Goal: Learn about a topic

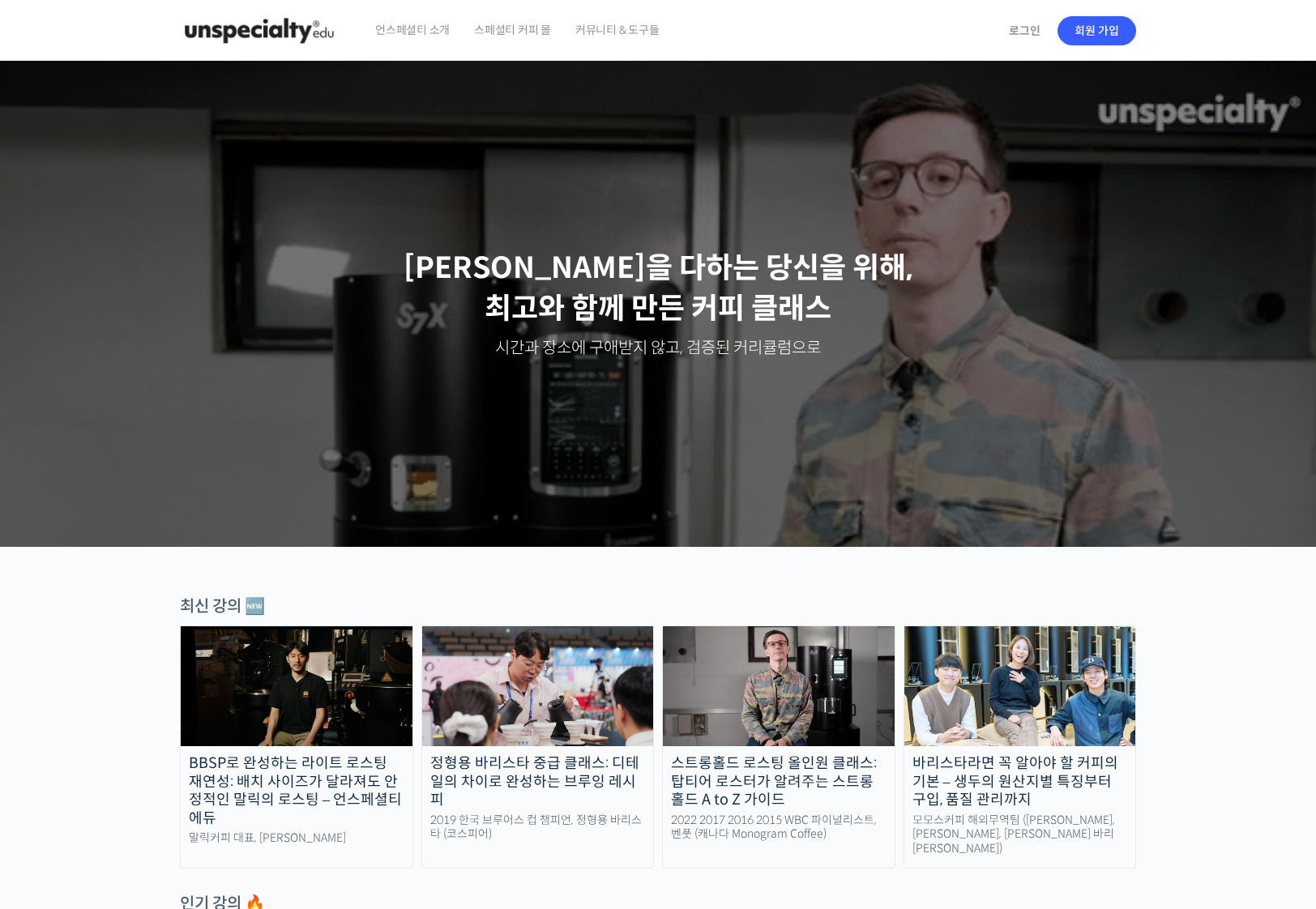
scroll to position [251, 0]
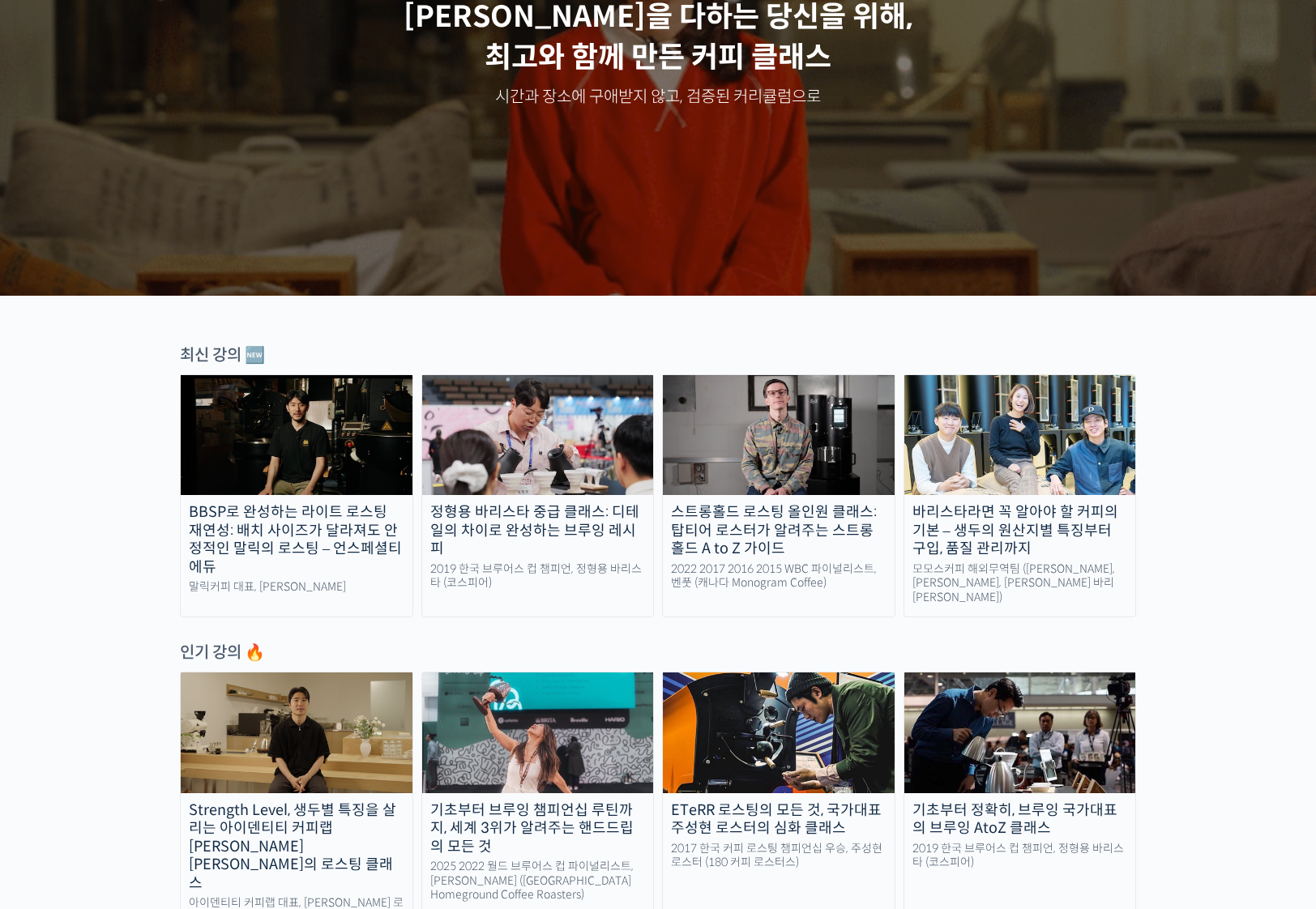
click at [1032, 407] on img at bounding box center [1020, 434] width 232 height 120
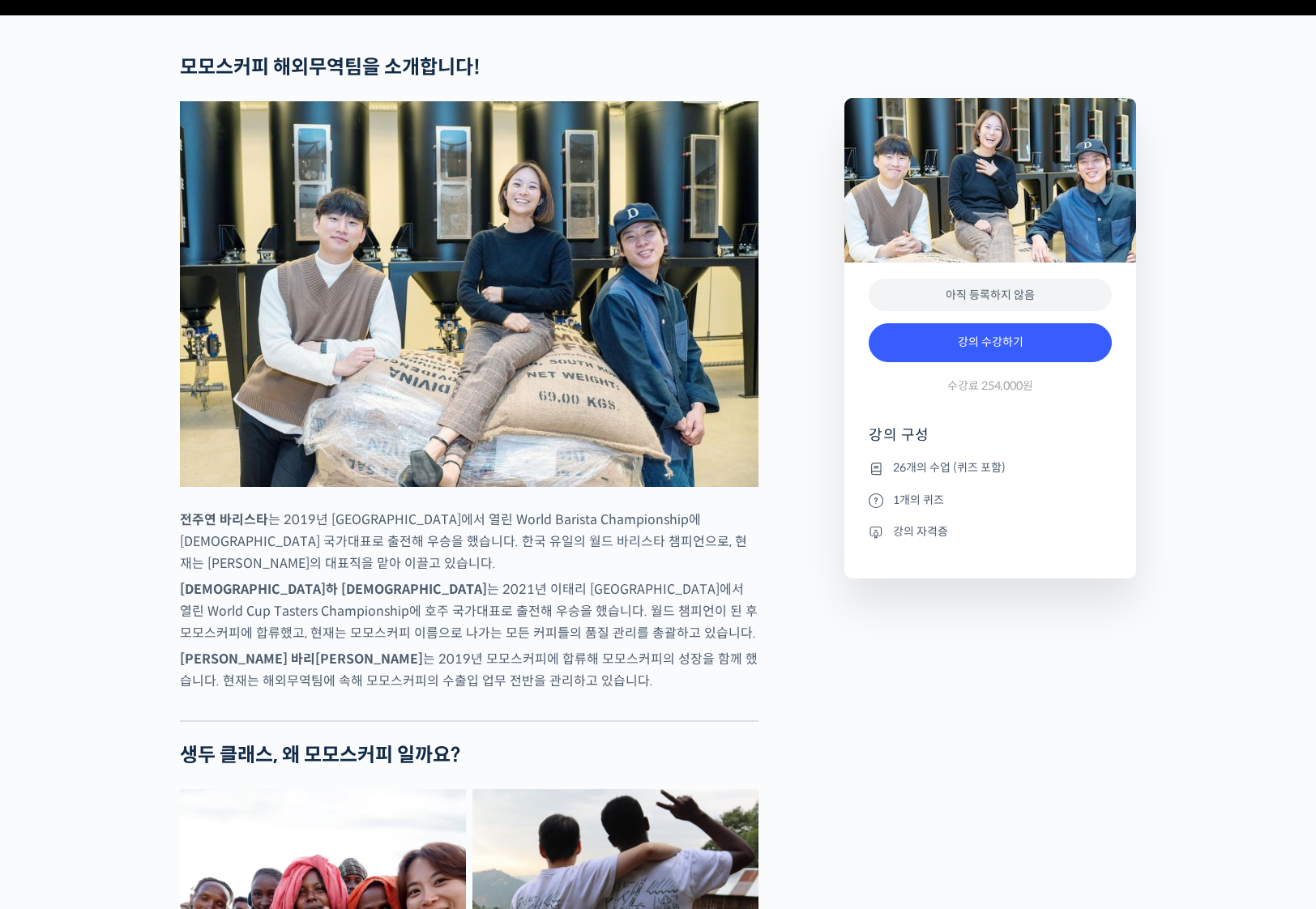
scroll to position [883, 0]
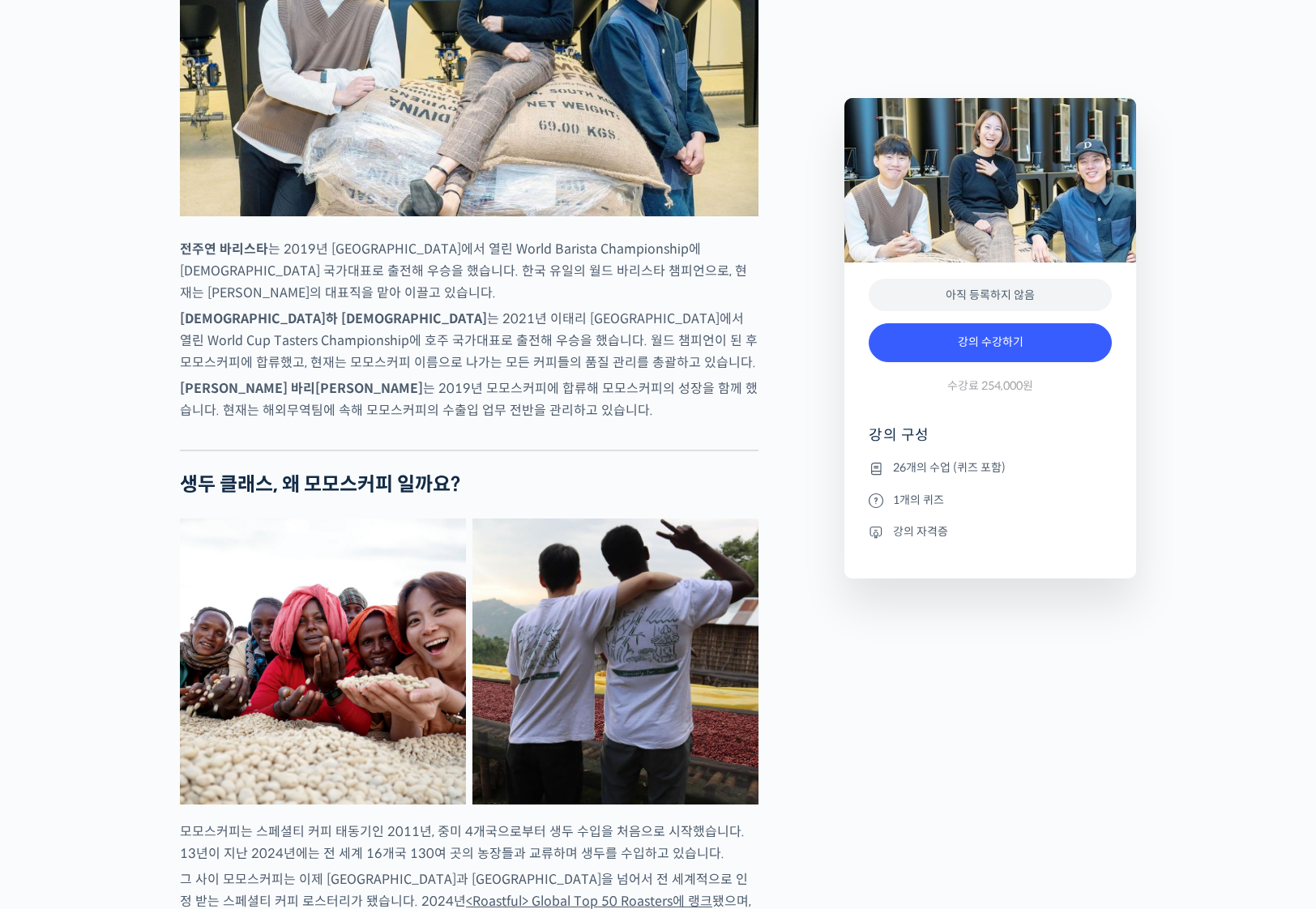
click at [607, 304] on p "전주연 바리스타 는 2019년 미국 보스턴에서 열린 World Barista Championship에 한국 국가대표로 출전해 우승을 했습니다.…" at bounding box center [469, 271] width 578 height 66
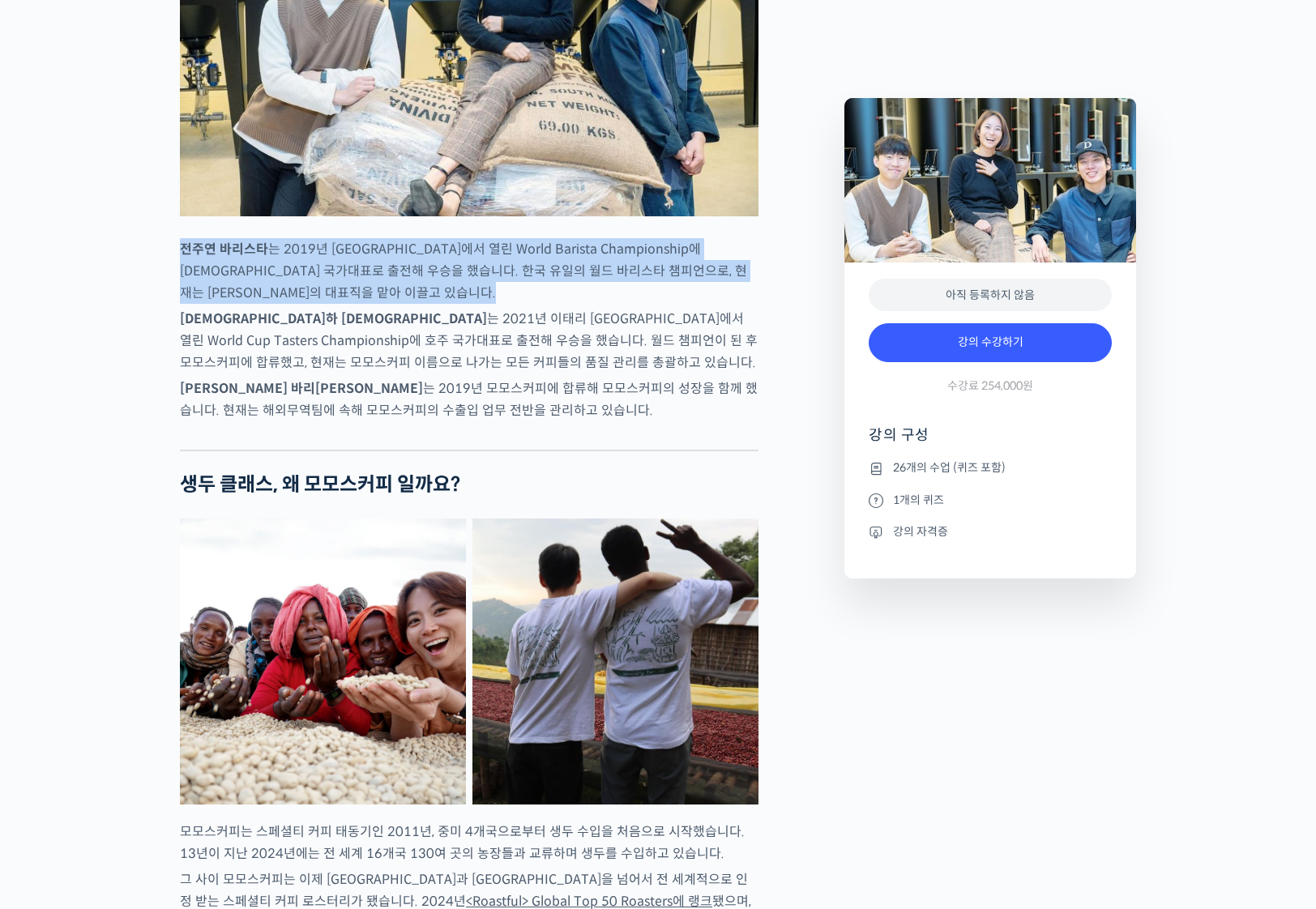
click at [607, 304] on p "전주연 바리스타 는 2019년 미국 보스턴에서 열린 World Barista Championship에 한국 국가대표로 출전해 우승을 했습니다.…" at bounding box center [469, 271] width 578 height 66
click at [511, 304] on p "전주연 바리스타 는 2019년 미국 보스턴에서 열린 World Barista Championship에 한국 국가대표로 출전해 우승을 했습니다.…" at bounding box center [469, 271] width 578 height 66
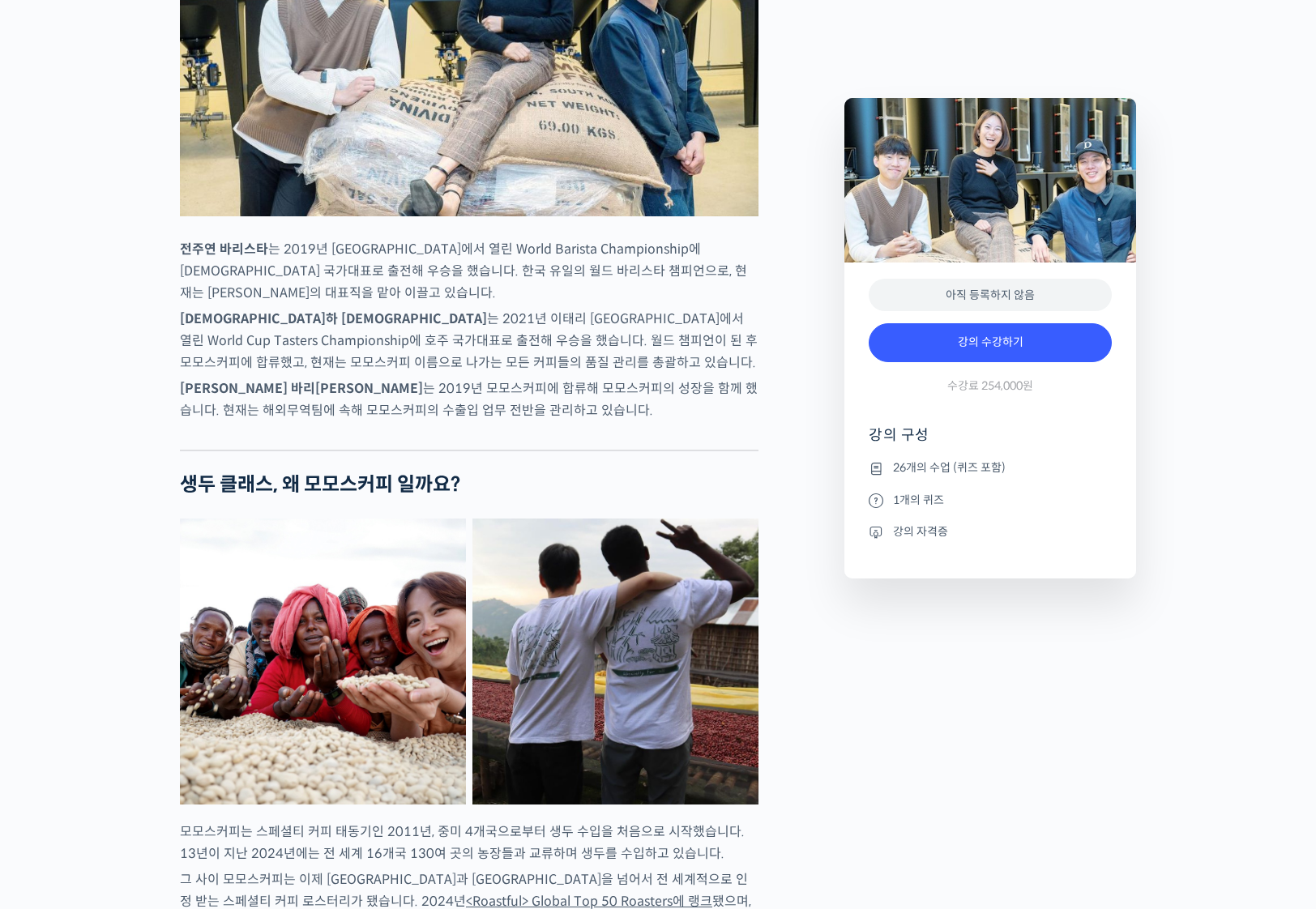
click at [506, 304] on p "전주연 바리스타 는 2019년 미국 보스턴에서 열린 World Barista Championship에 한국 국가대표로 출전해 우승을 했습니다.…" at bounding box center [469, 271] width 578 height 66
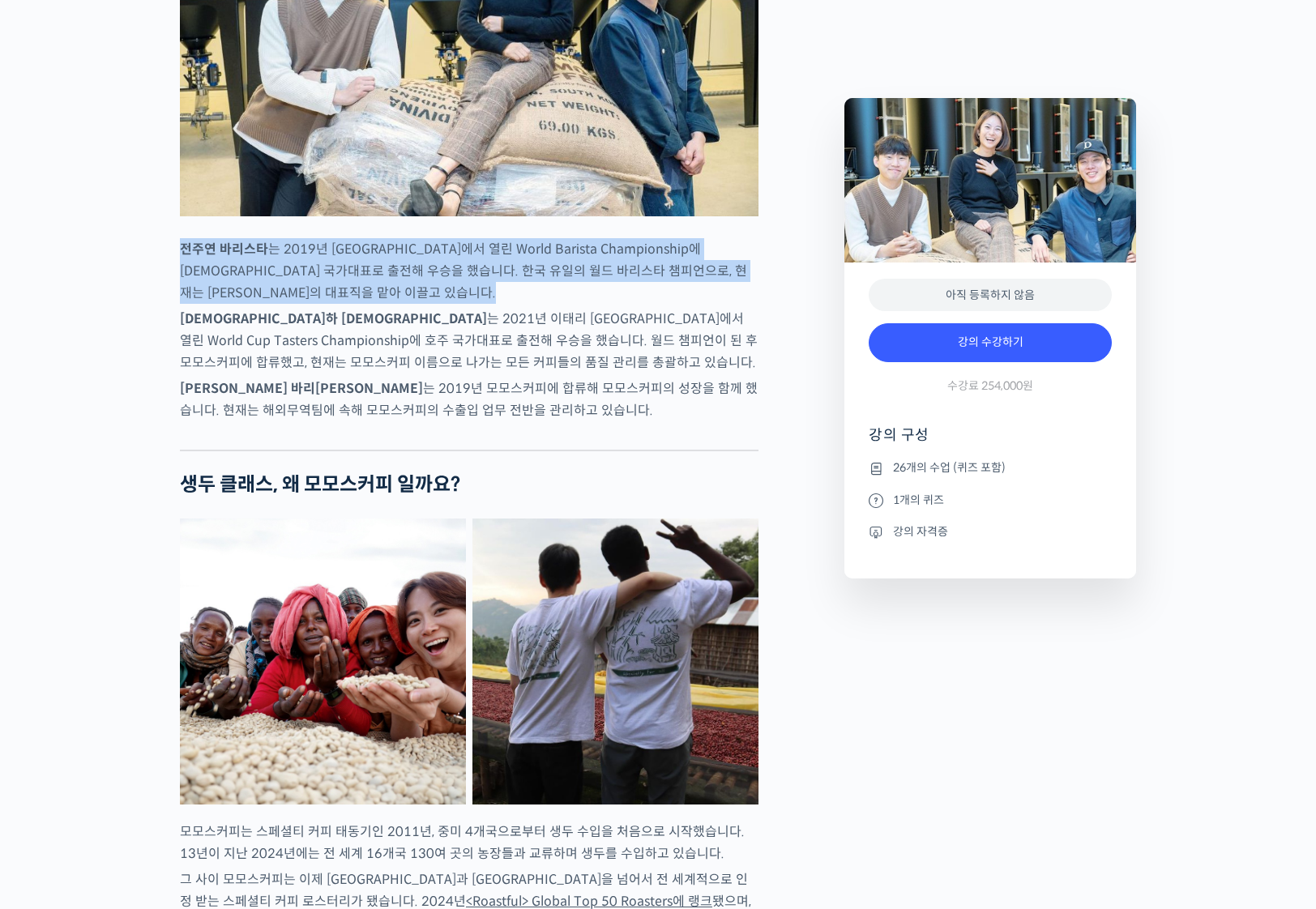
click at [506, 304] on p "전주연 바리스타 는 2019년 미국 보스턴에서 열린 World Barista Championship에 한국 국가대표로 출전해 우승을 했습니다.…" at bounding box center [469, 271] width 578 height 66
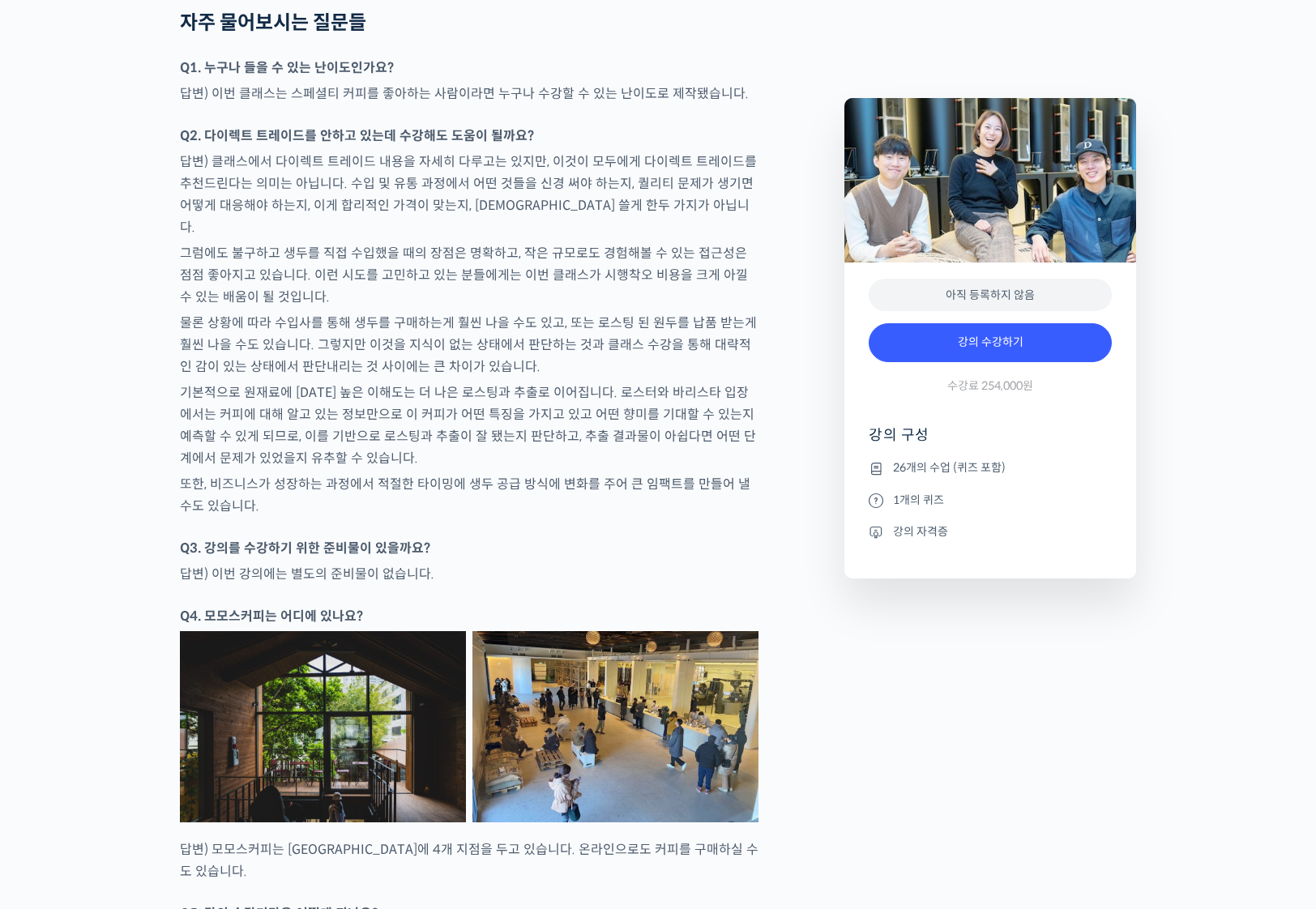
scroll to position [7147, 0]
